Goal: Communication & Community: Answer question/provide support

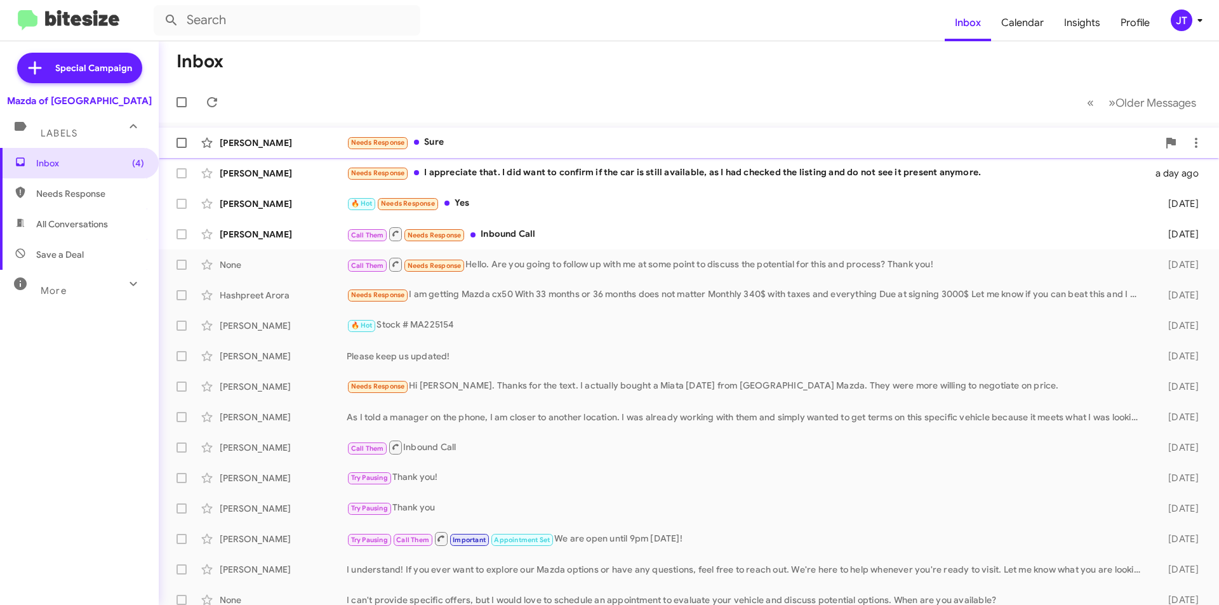
click at [585, 139] on div "Needs Response Sure" at bounding box center [753, 142] width 812 height 15
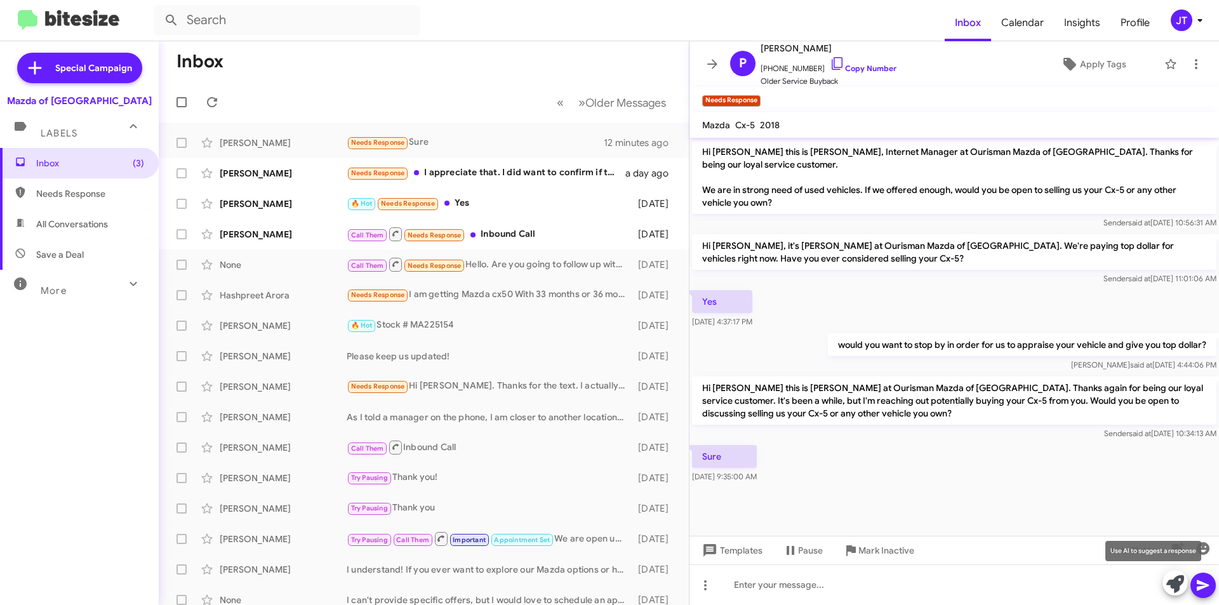
click at [1172, 579] on icon at bounding box center [1176, 584] width 18 height 18
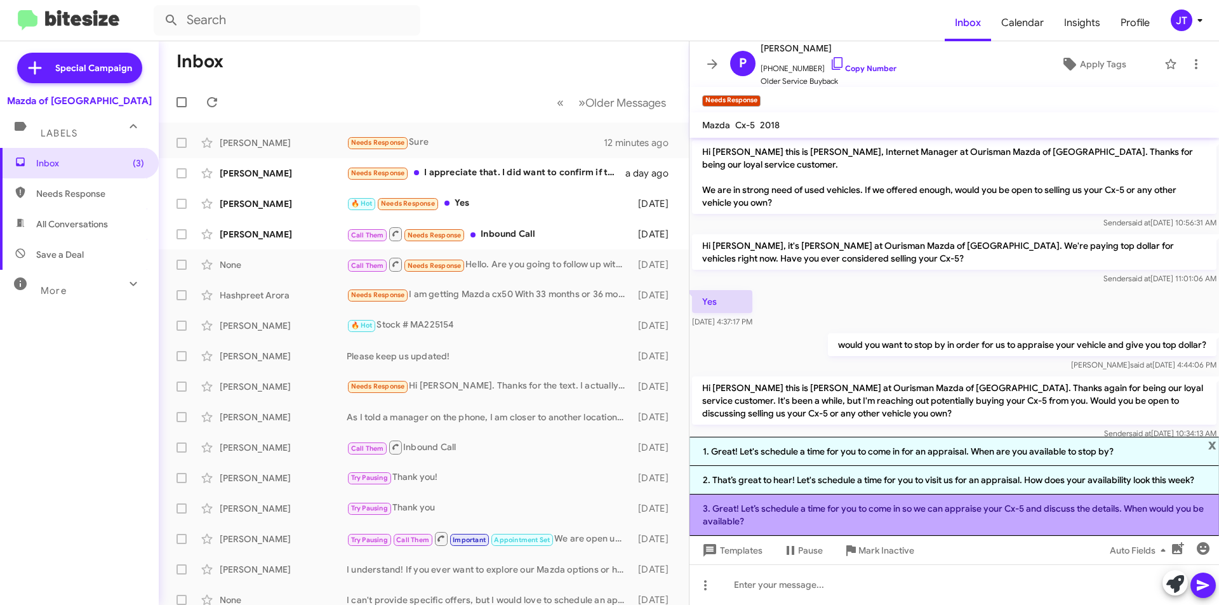
click at [836, 504] on li "3. Great! Let’s schedule a time for you to come in so we can appraise your Cx-5…" at bounding box center [955, 515] width 530 height 41
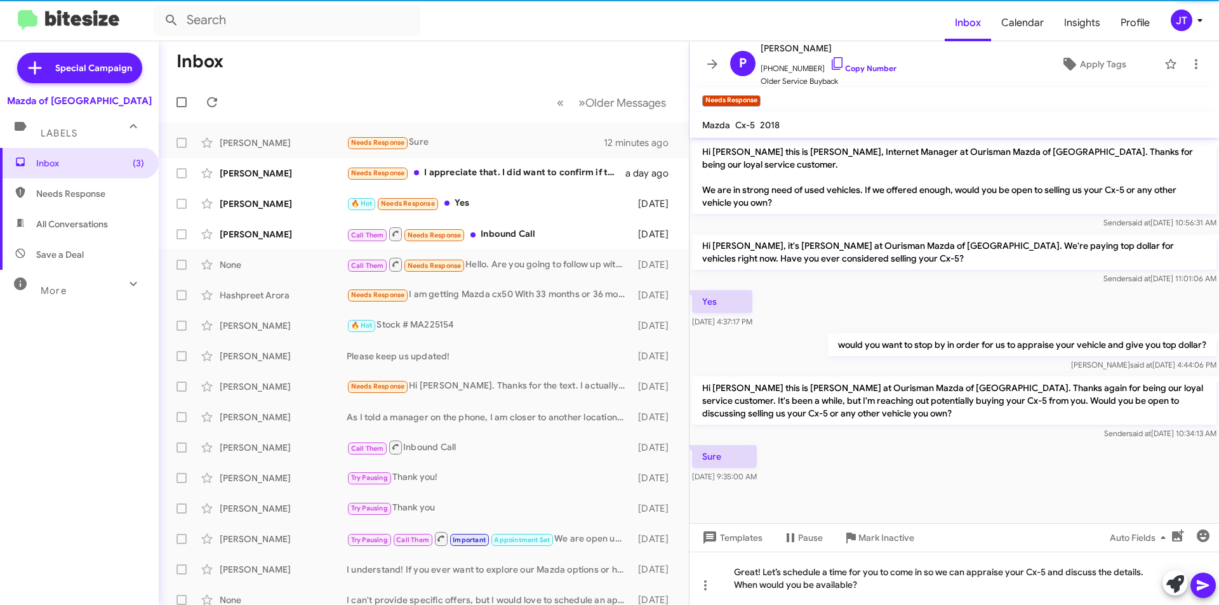
click at [1210, 584] on icon at bounding box center [1203, 585] width 15 height 15
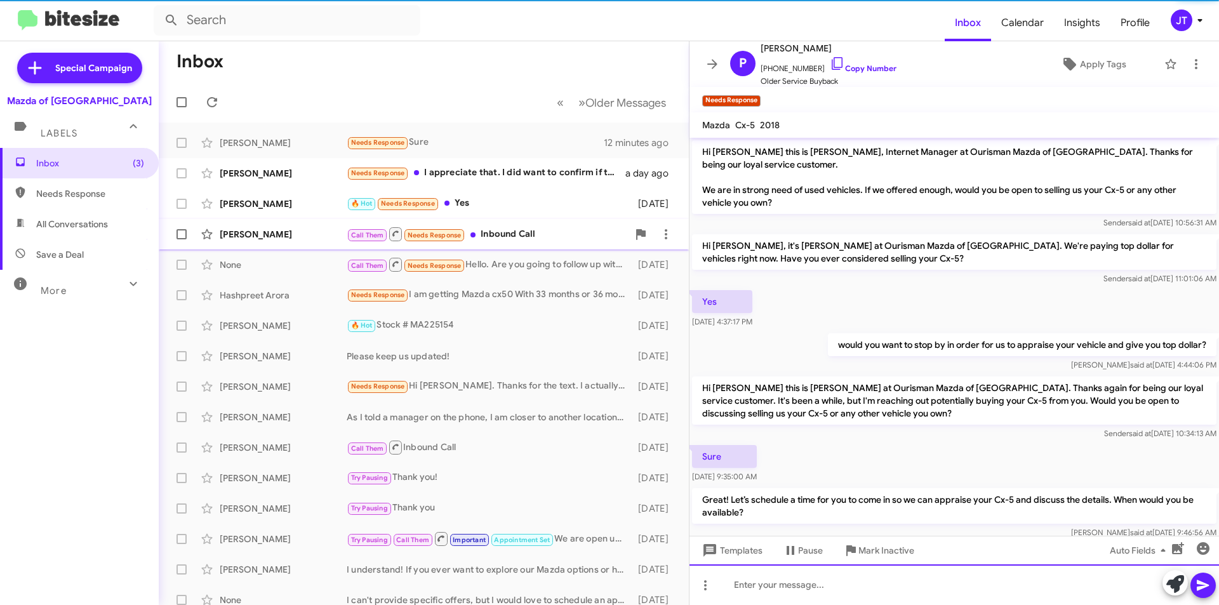
scroll to position [28, 0]
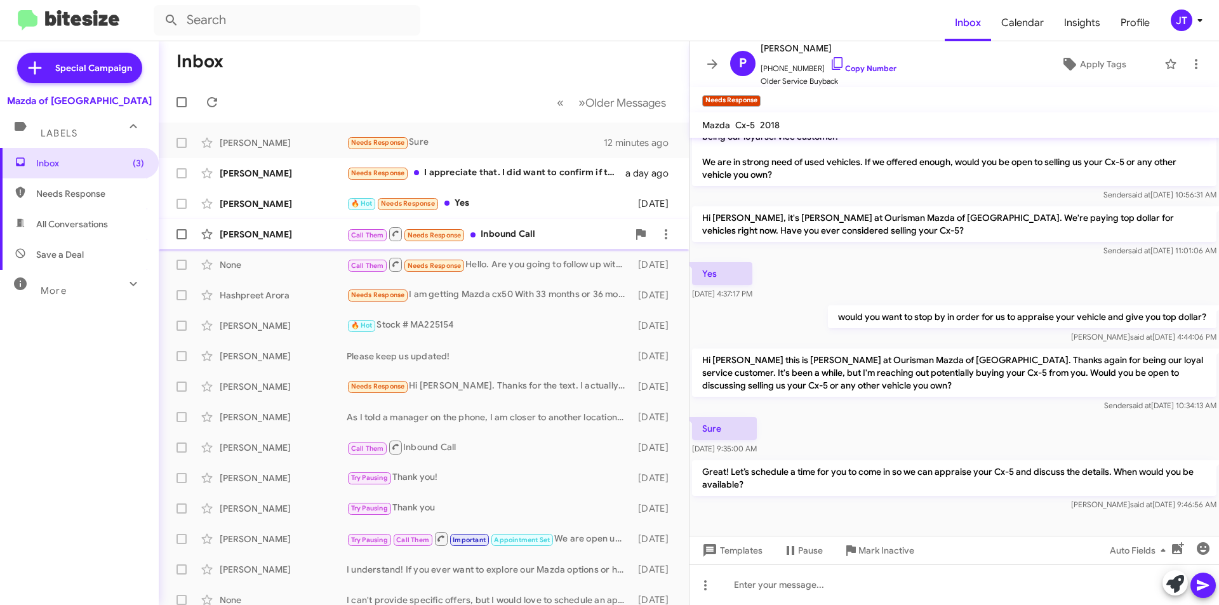
click at [526, 243] on div "Alycia Grogan Call Them Needs Response Inbound Call 2 days ago" at bounding box center [424, 234] width 510 height 25
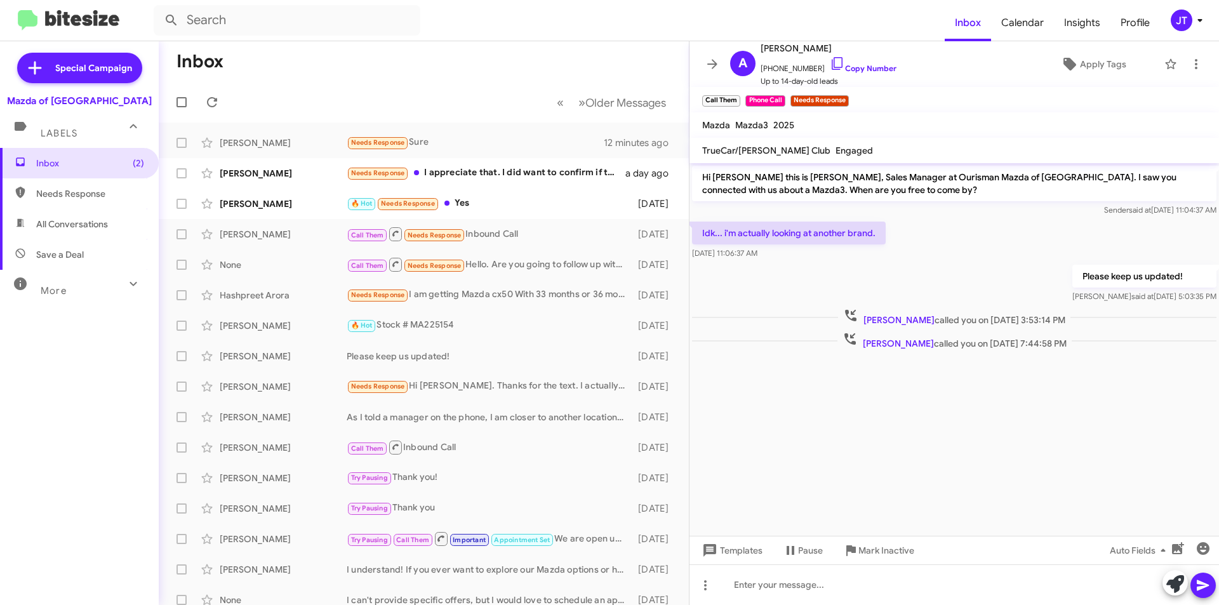
click at [1197, 18] on icon at bounding box center [1200, 20] width 15 height 15
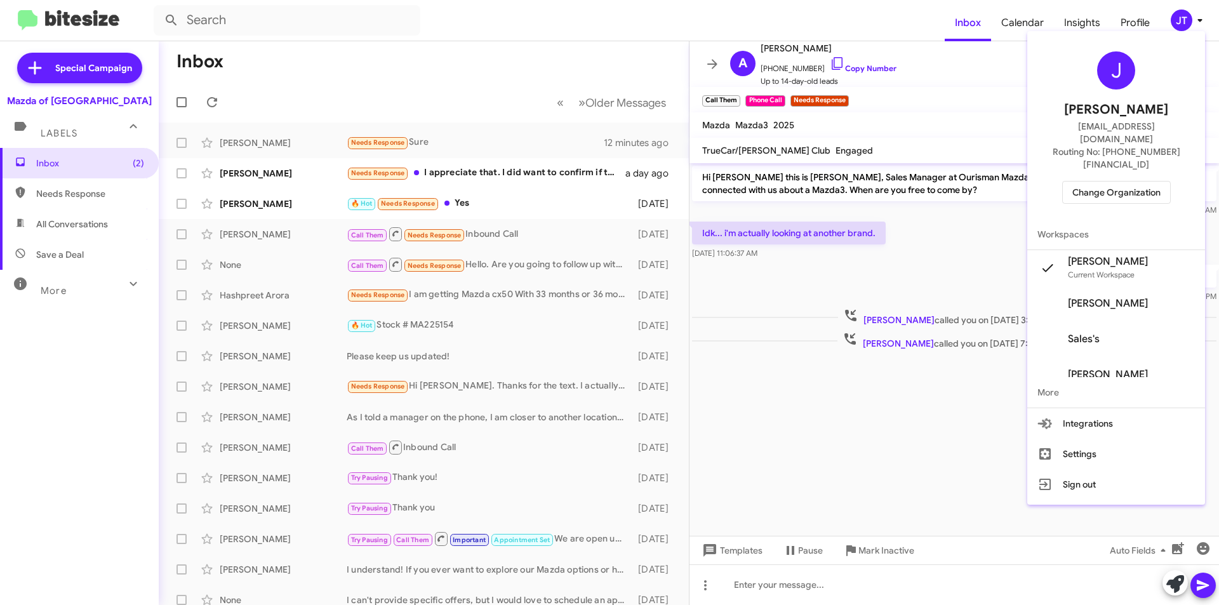
click at [1121, 182] on span "Change Organization" at bounding box center [1117, 193] width 88 height 22
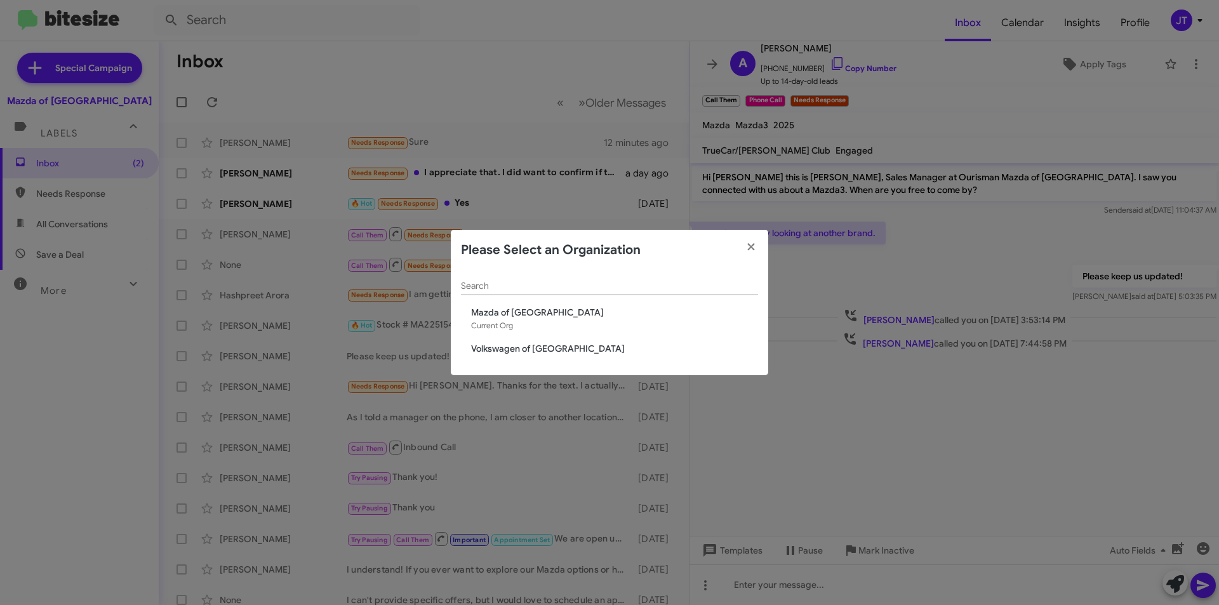
click at [551, 350] on span "Volkswagen of Rockville" at bounding box center [614, 348] width 287 height 13
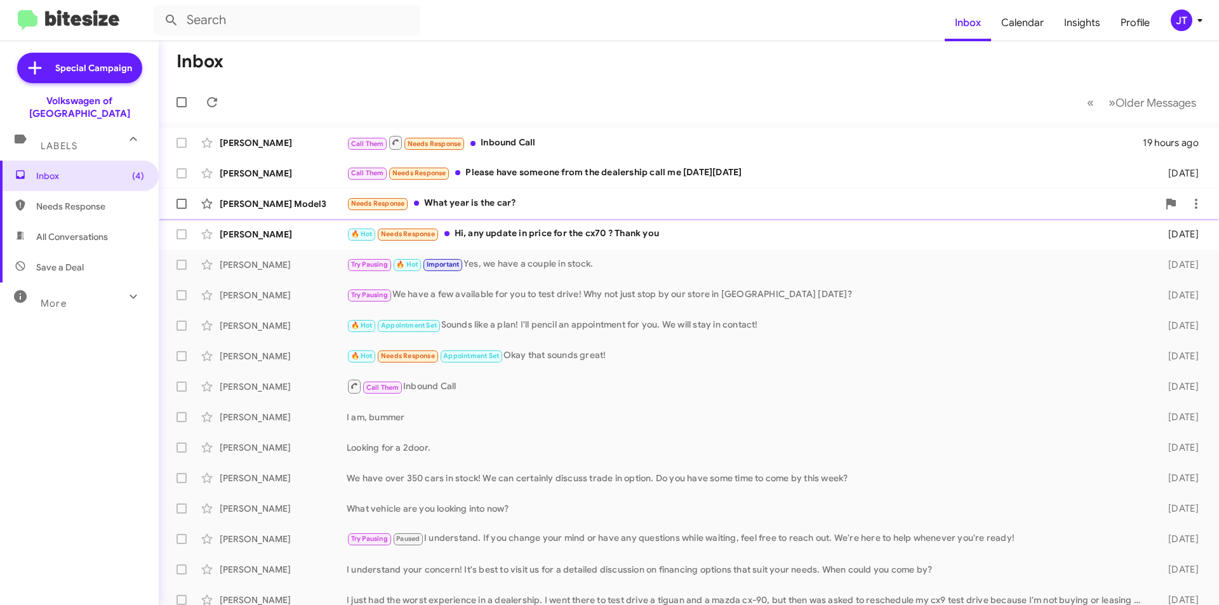
click at [580, 195] on div "[PERSON_NAME] Model3 Needs Response What year is the car? [DATE]" at bounding box center [689, 203] width 1040 height 25
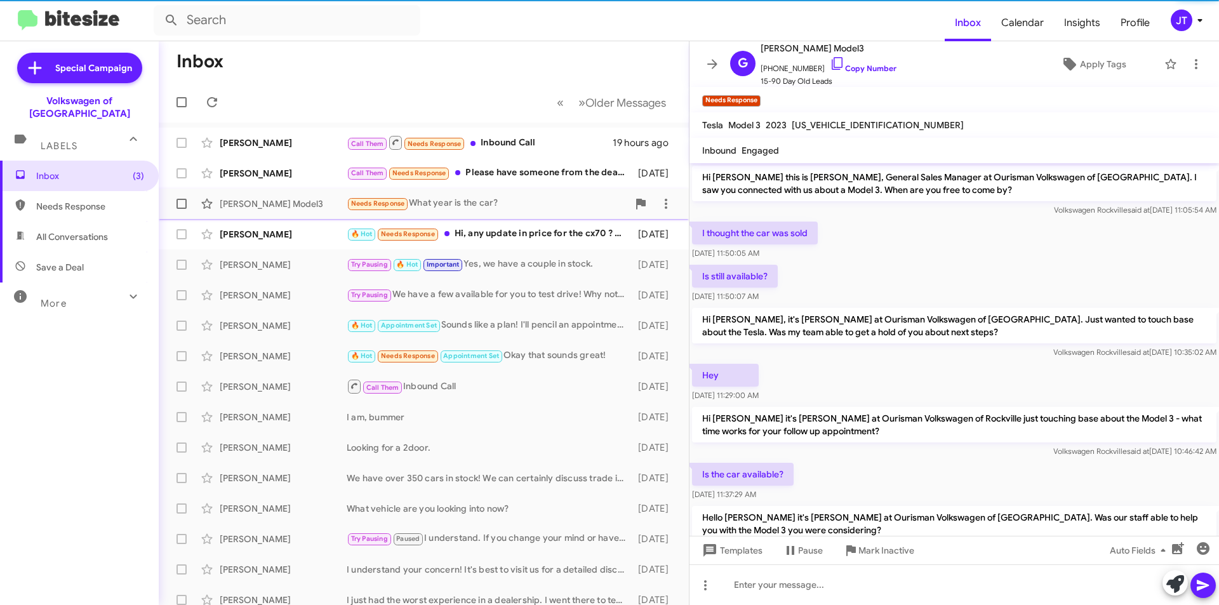
scroll to position [293, 0]
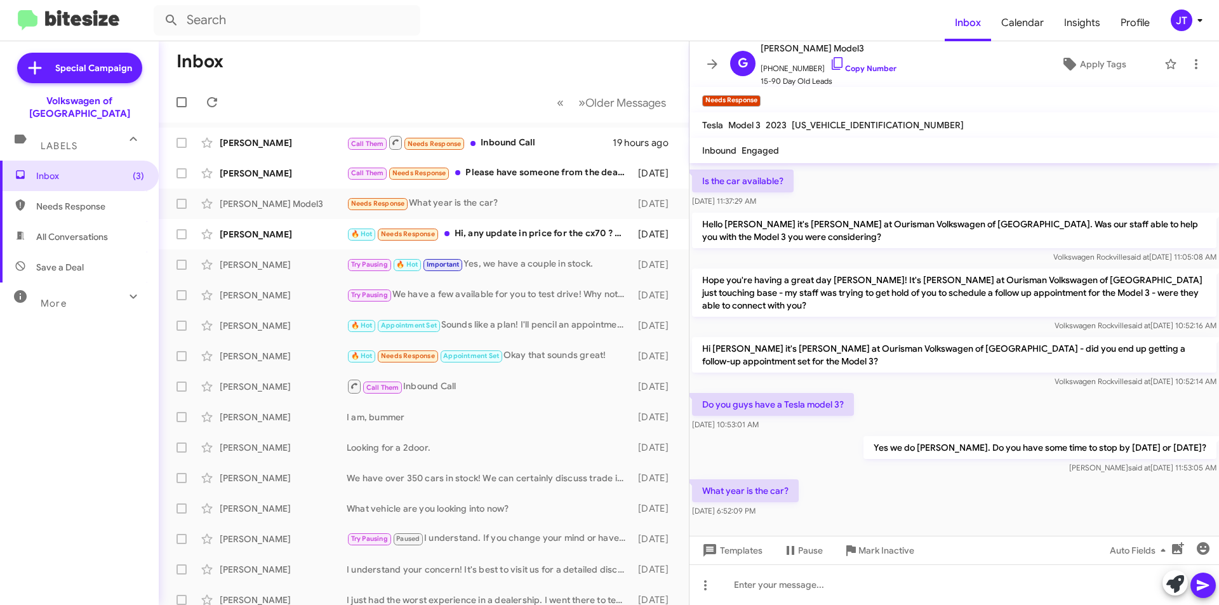
click at [64, 20] on img at bounding box center [69, 20] width 102 height 21
